Goal: Navigation & Orientation: Find specific page/section

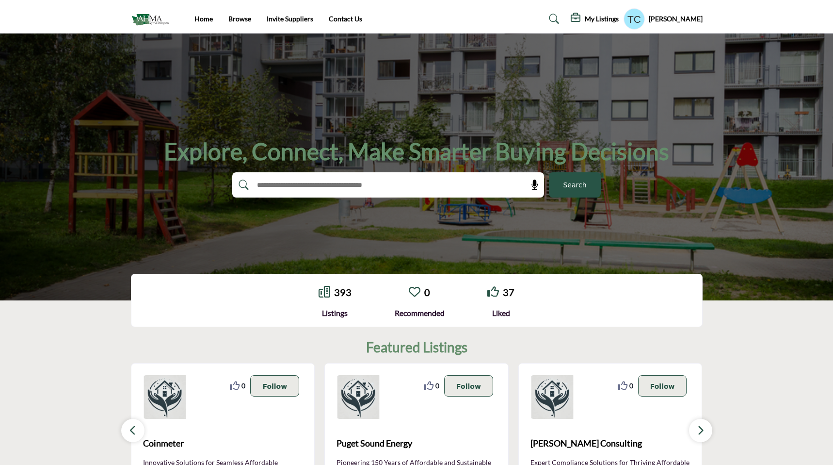
click at [438, 157] on h1 "Explore, Connect, Make Smarter Buying Decisions" at bounding box center [416, 151] width 505 height 30
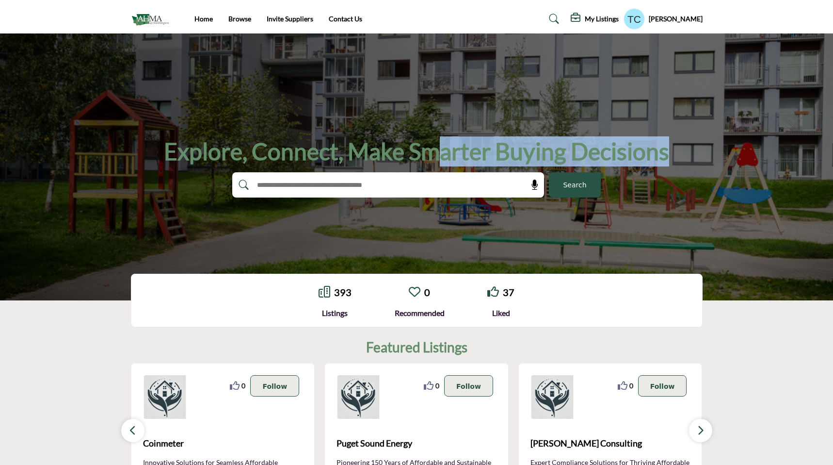
click at [438, 157] on h1 "Explore, Connect, Make Smarter Buying Decisions" at bounding box center [416, 151] width 505 height 30
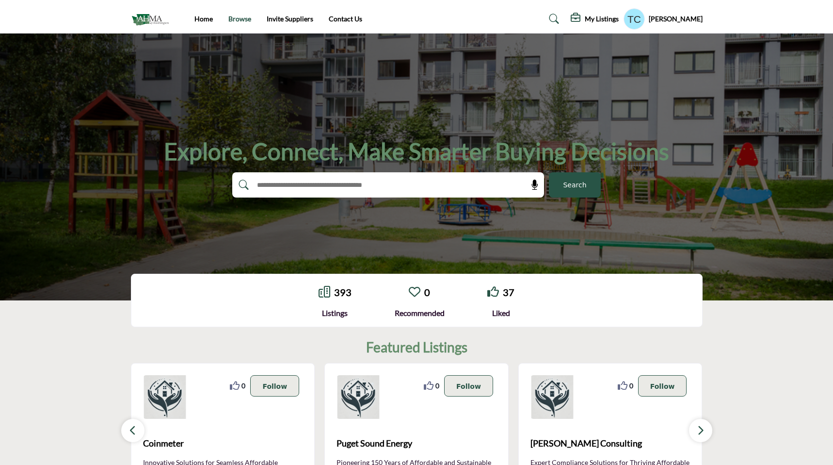
click at [237, 17] on link "Browse" at bounding box center [239, 19] width 23 height 8
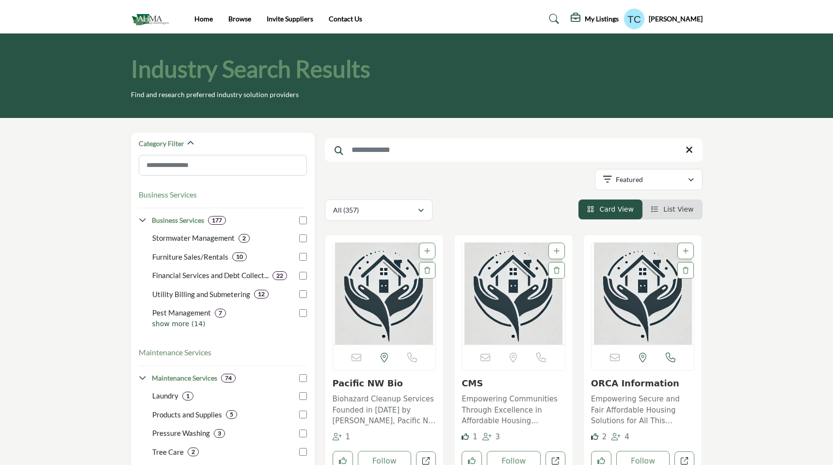
click at [208, 14] on li "Home" at bounding box center [204, 19] width 18 height 11
click at [202, 19] on link "Home" at bounding box center [204, 19] width 18 height 8
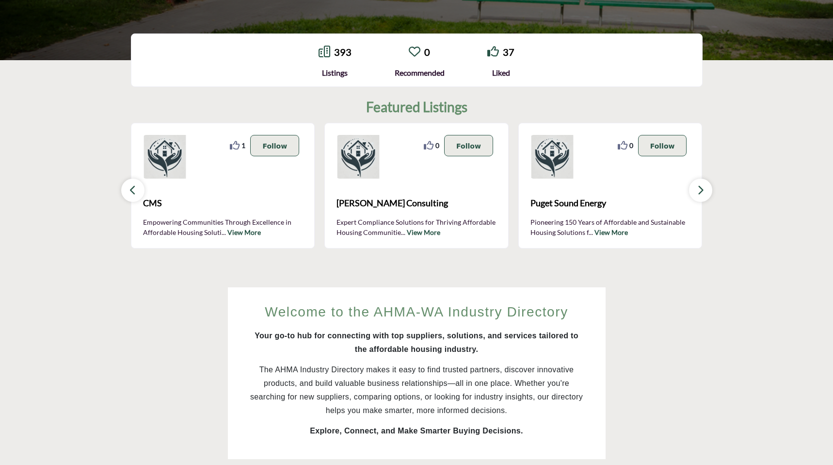
scroll to position [276, 0]
